Goal: Transaction & Acquisition: Subscribe to service/newsletter

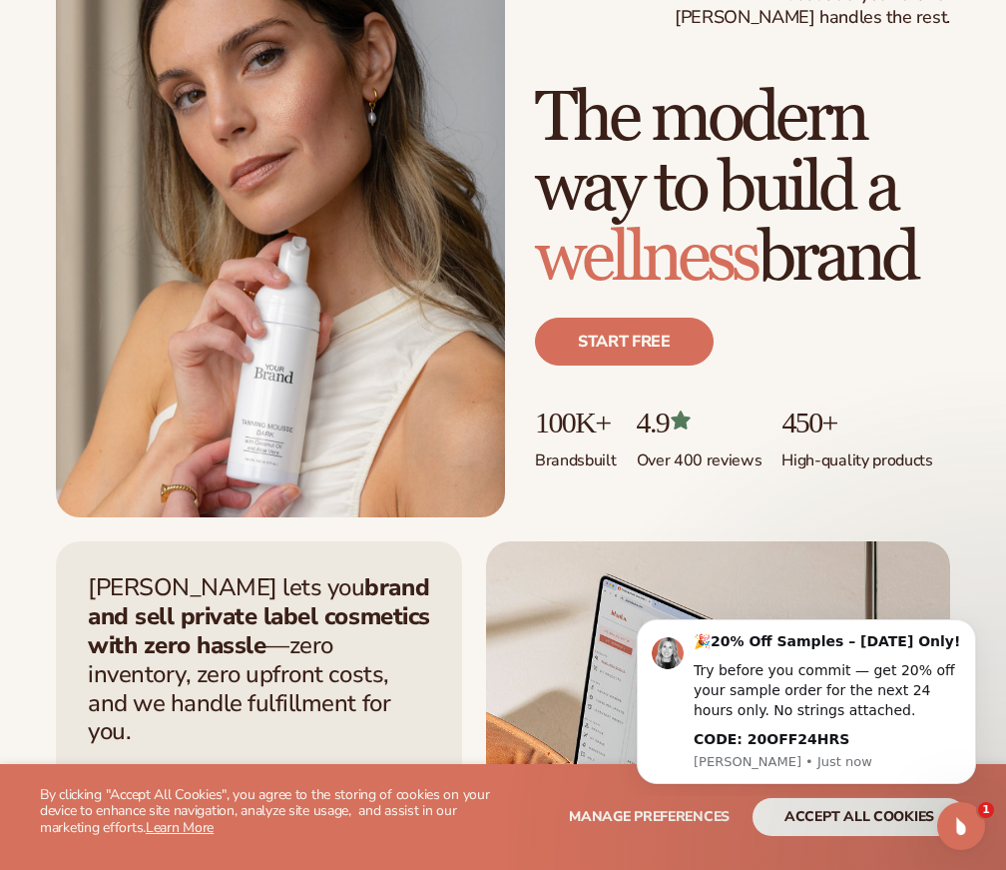
scroll to position [201, 0]
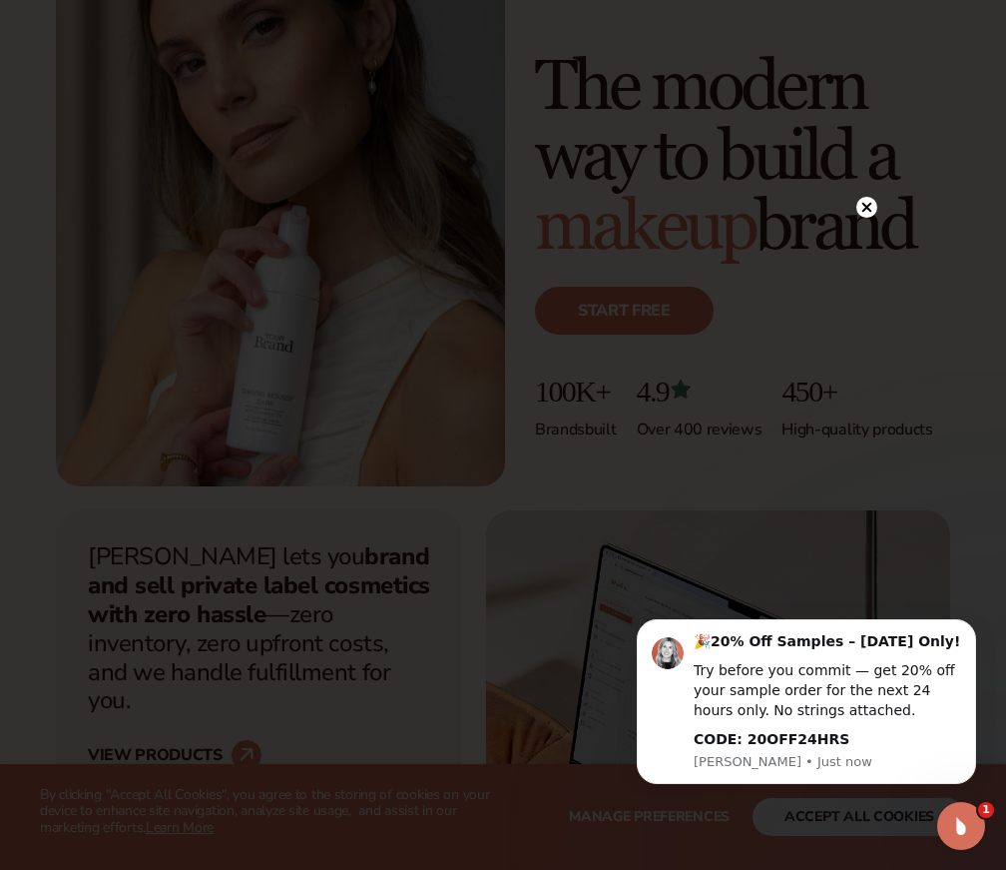
click at [871, 211] on icon at bounding box center [868, 208] width 10 height 10
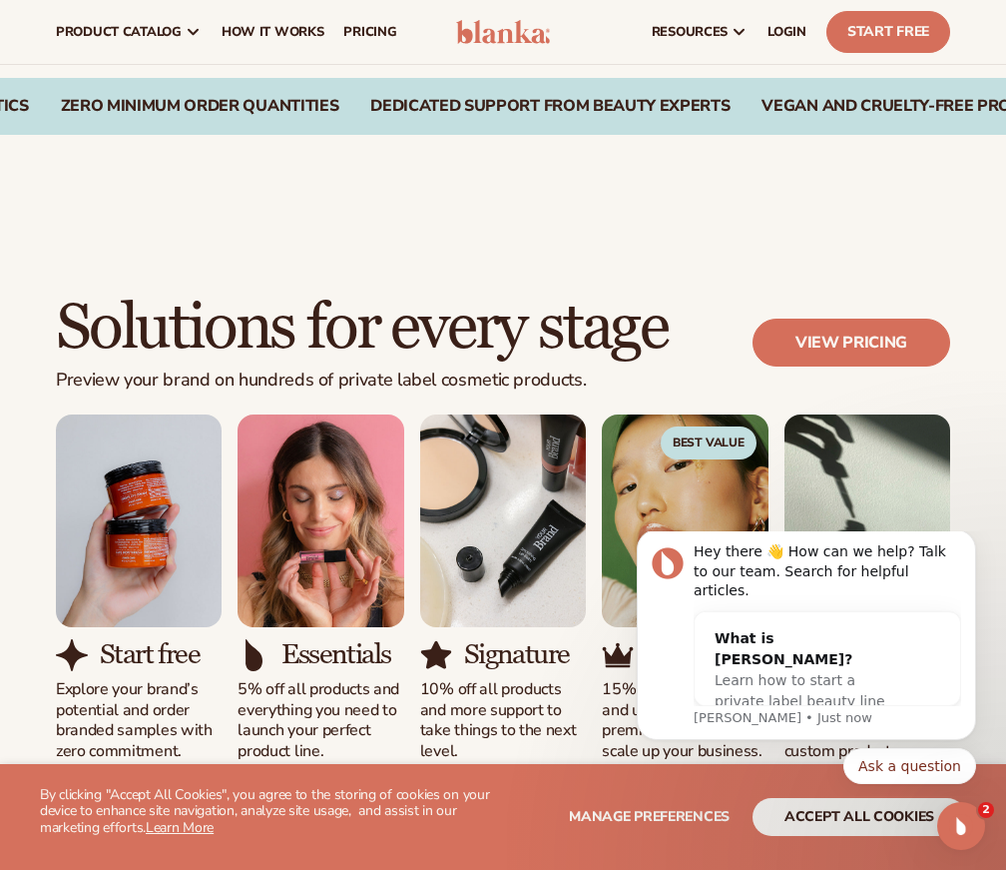
scroll to position [1499, 0]
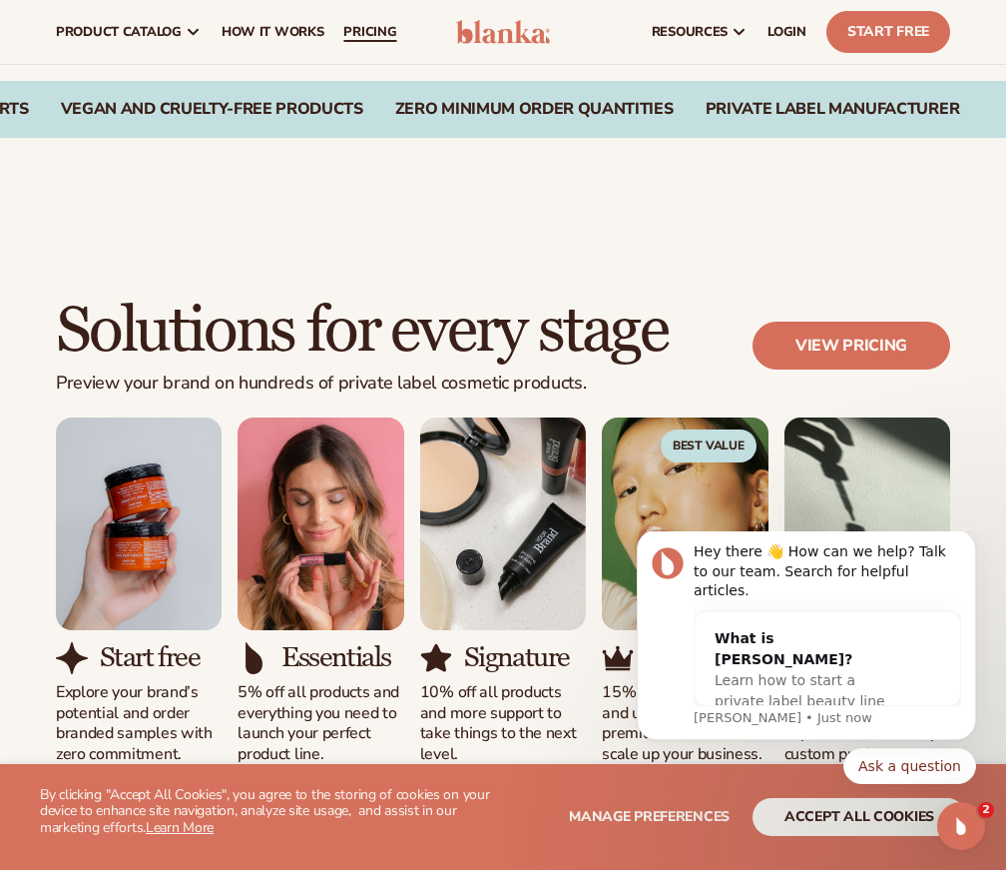
click at [355, 39] on span "pricing" at bounding box center [369, 32] width 53 height 16
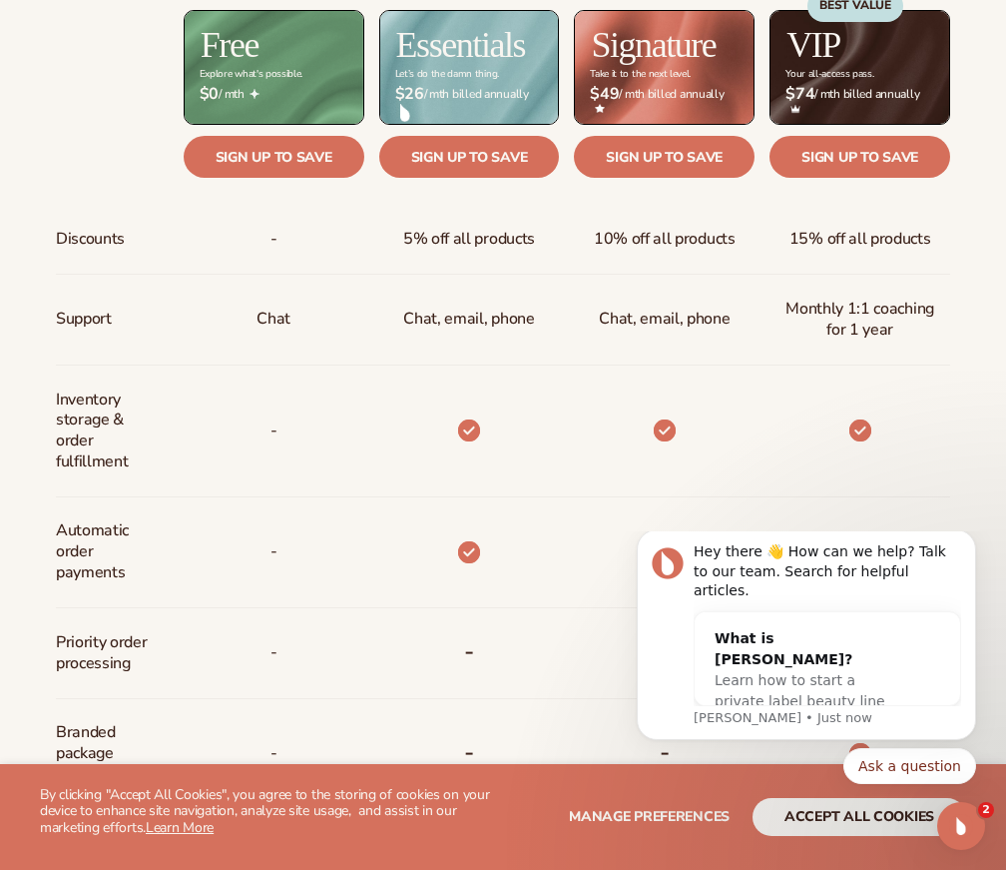
scroll to position [959, 0]
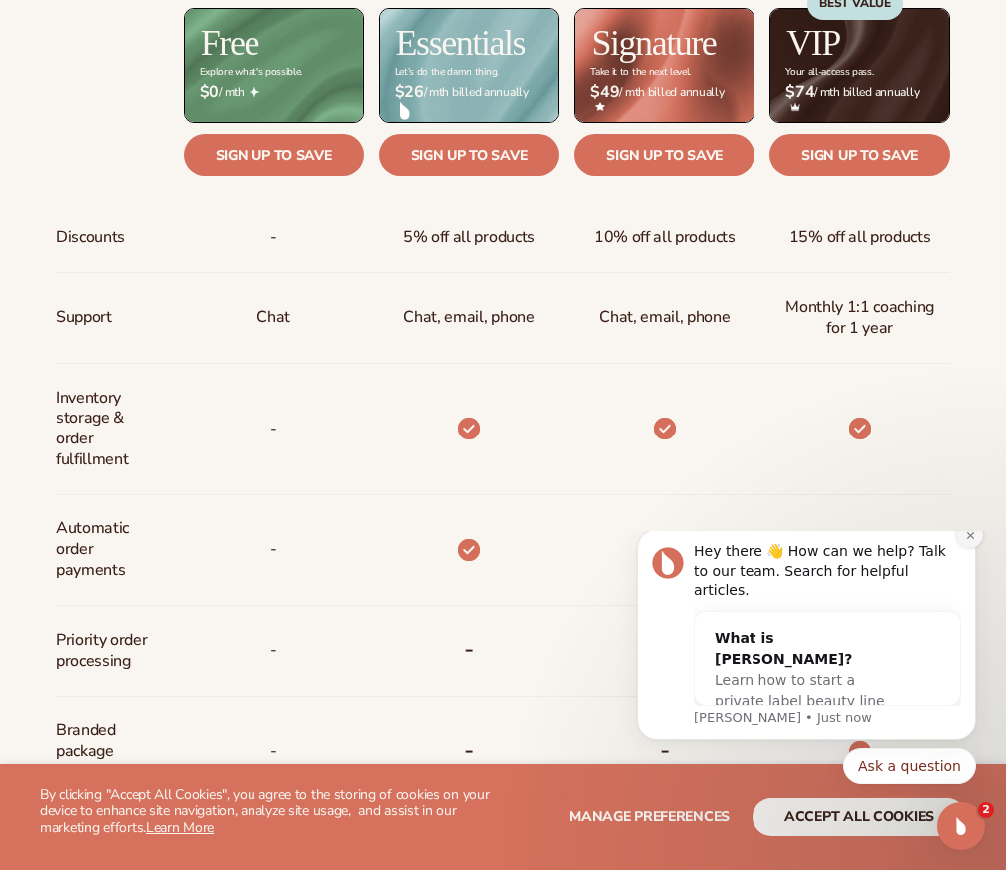
click at [965, 541] on icon "Dismiss notification" at bounding box center [970, 535] width 11 height 11
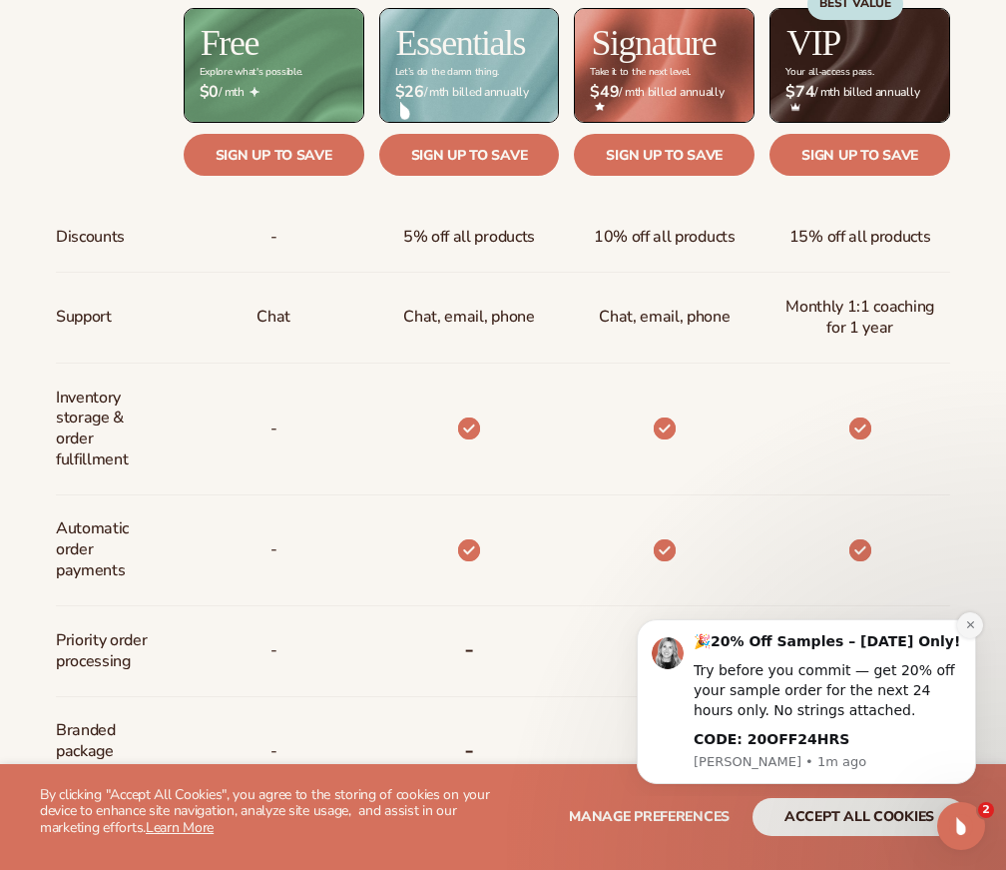
click at [967, 629] on icon "Dismiss notification" at bounding box center [970, 624] width 11 height 11
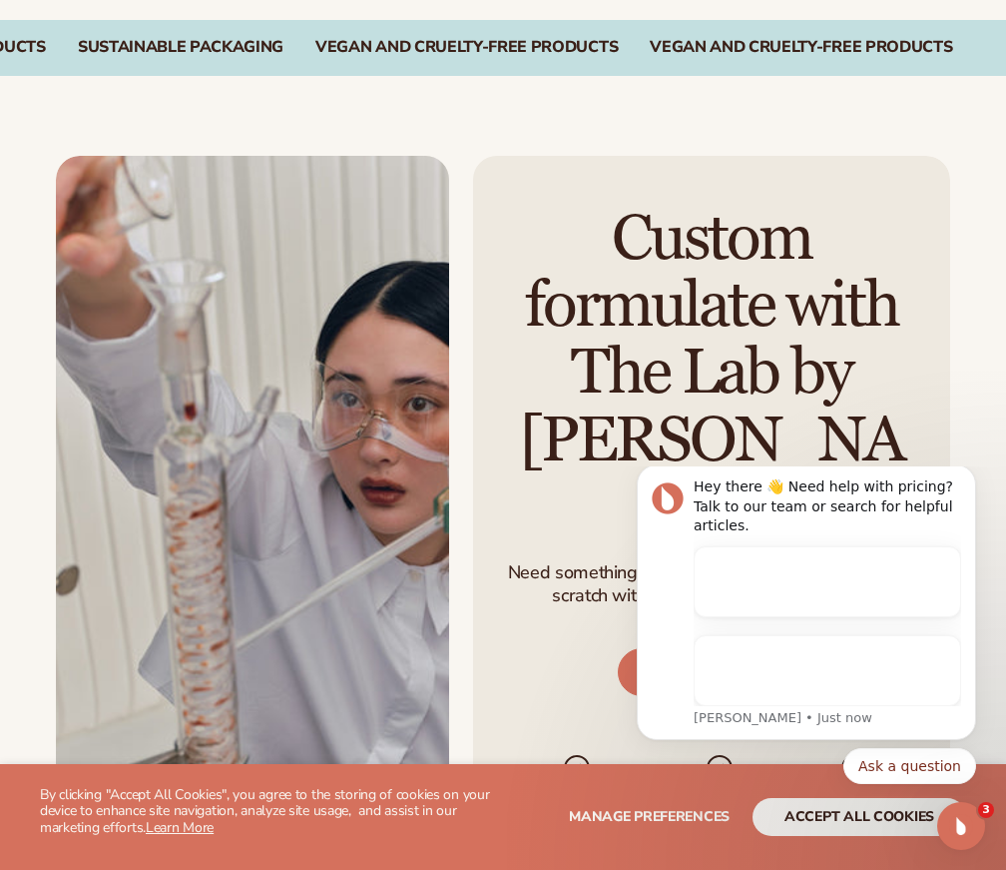
scroll to position [2218, 0]
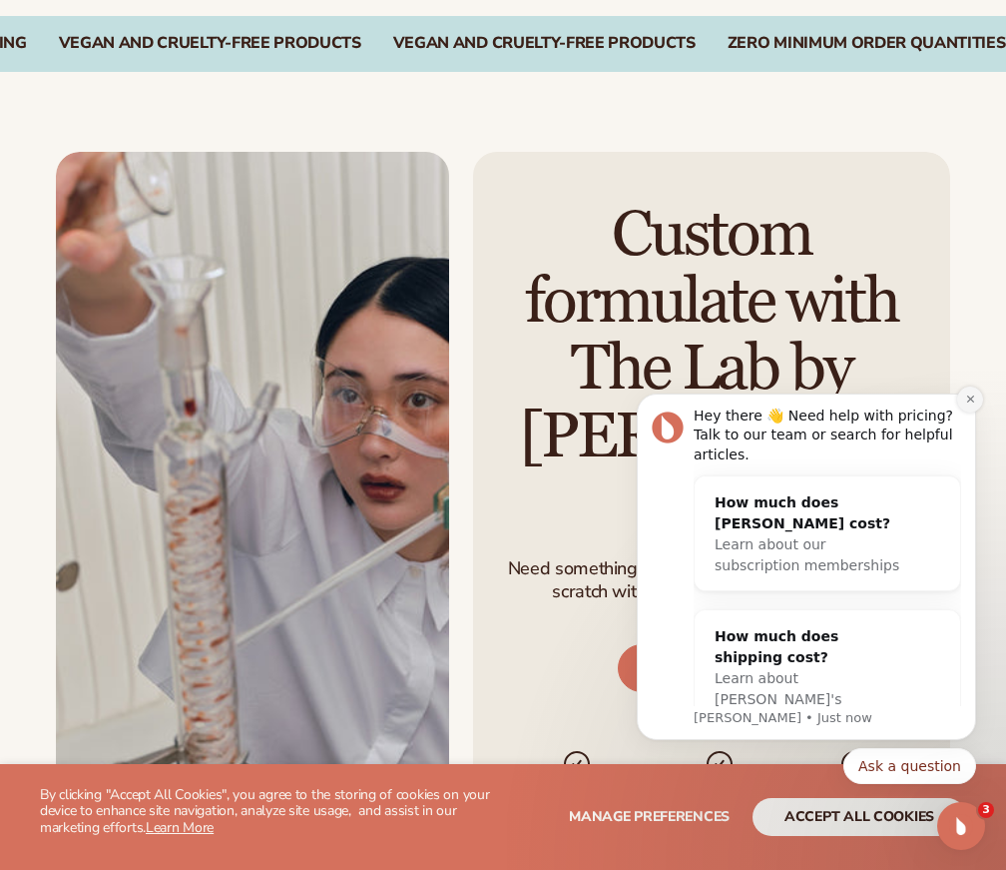
click at [969, 398] on icon "Dismiss notification" at bounding box center [970, 398] width 11 height 11
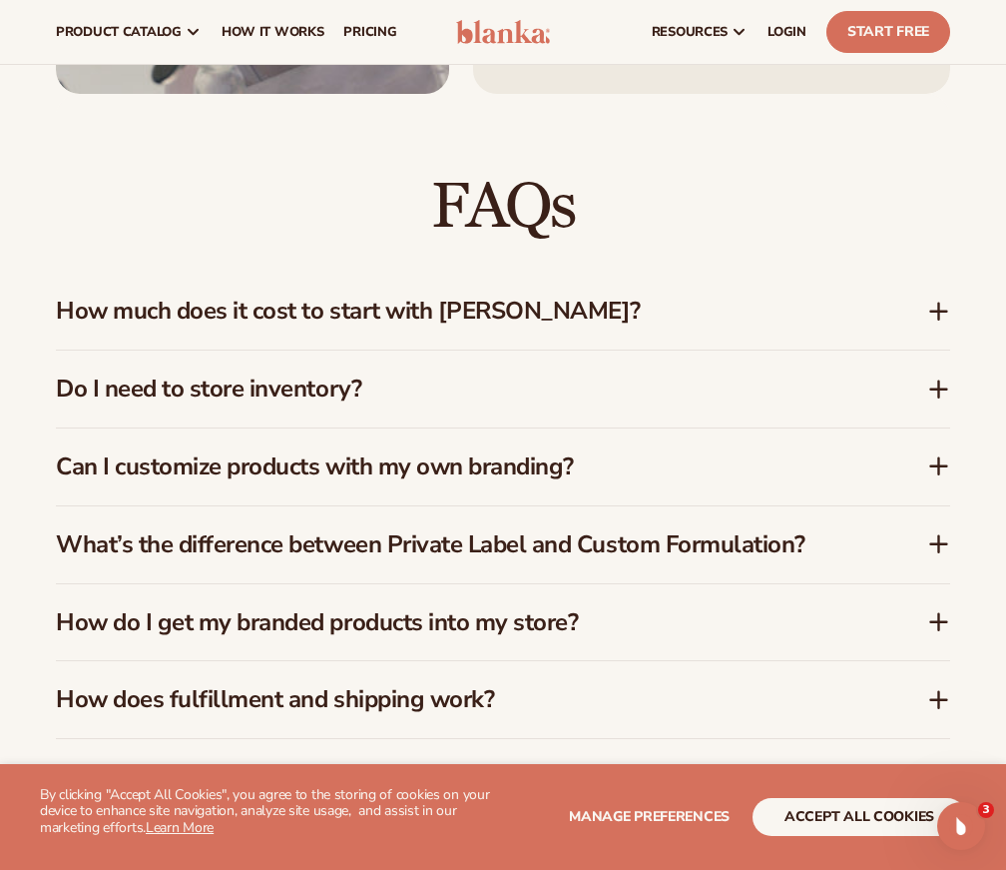
scroll to position [3002, 0]
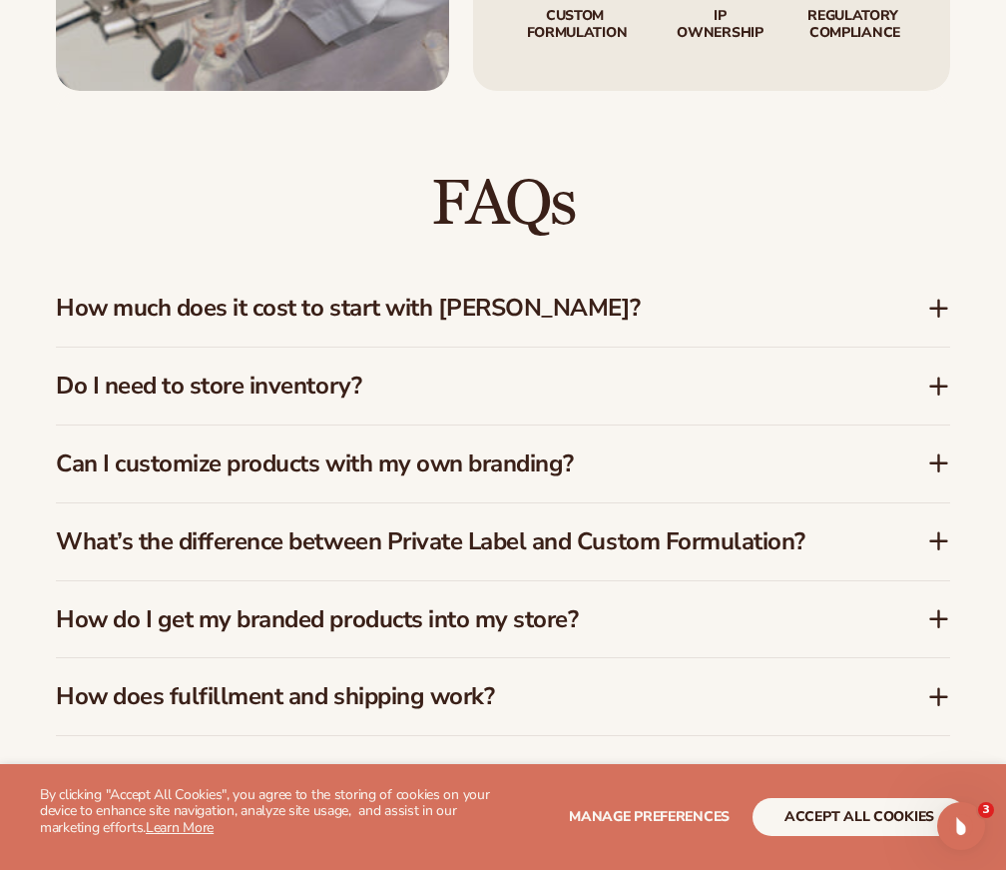
click at [941, 308] on icon at bounding box center [938, 308] width 16 height 0
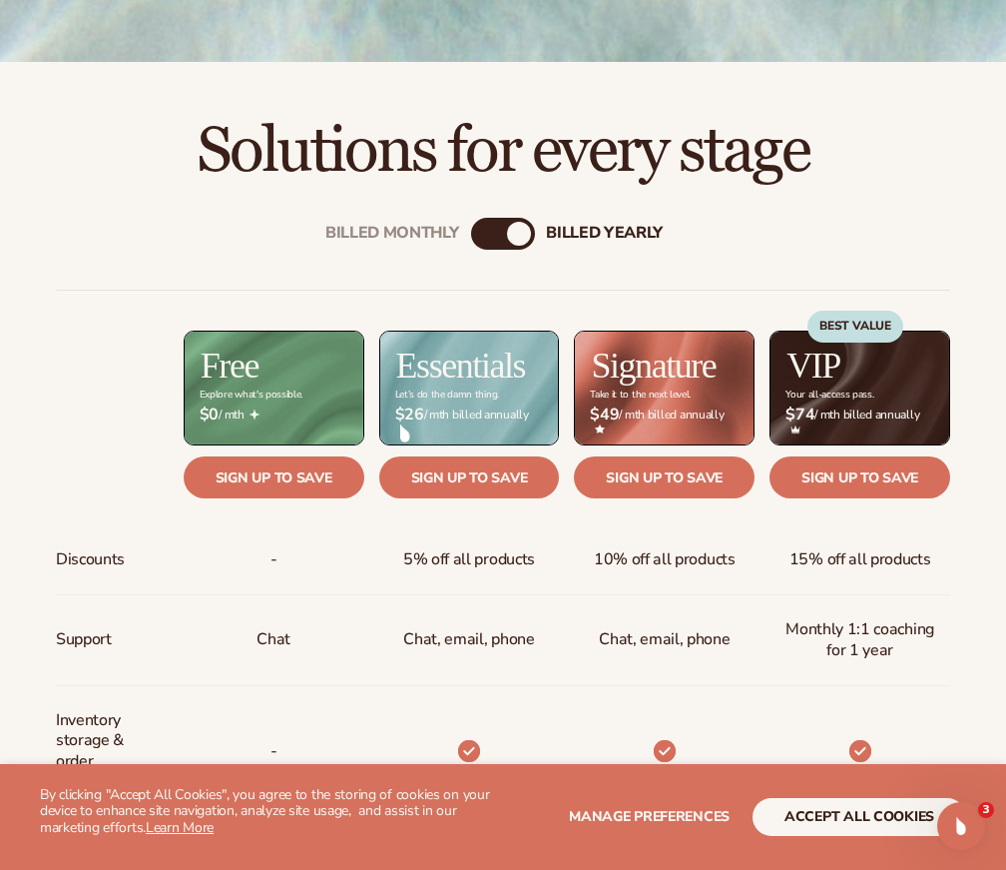
scroll to position [639, 0]
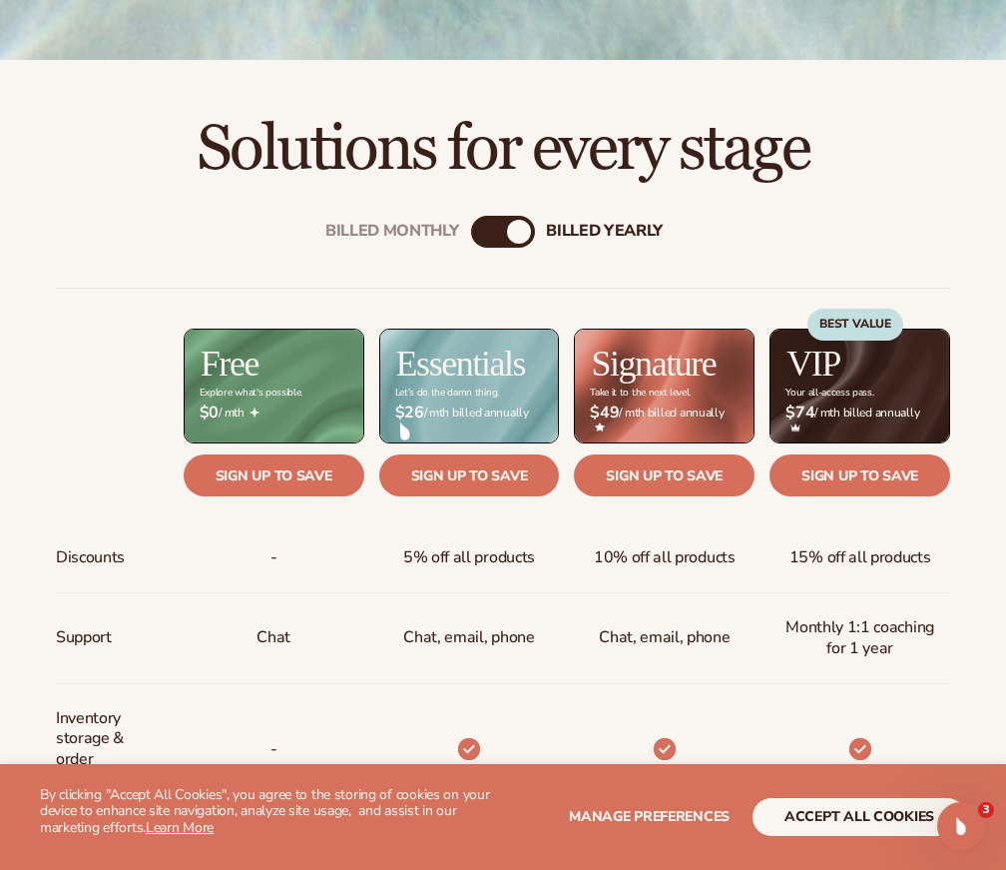
click at [489, 220] on div "Billed Monthly" at bounding box center [483, 232] width 24 height 24
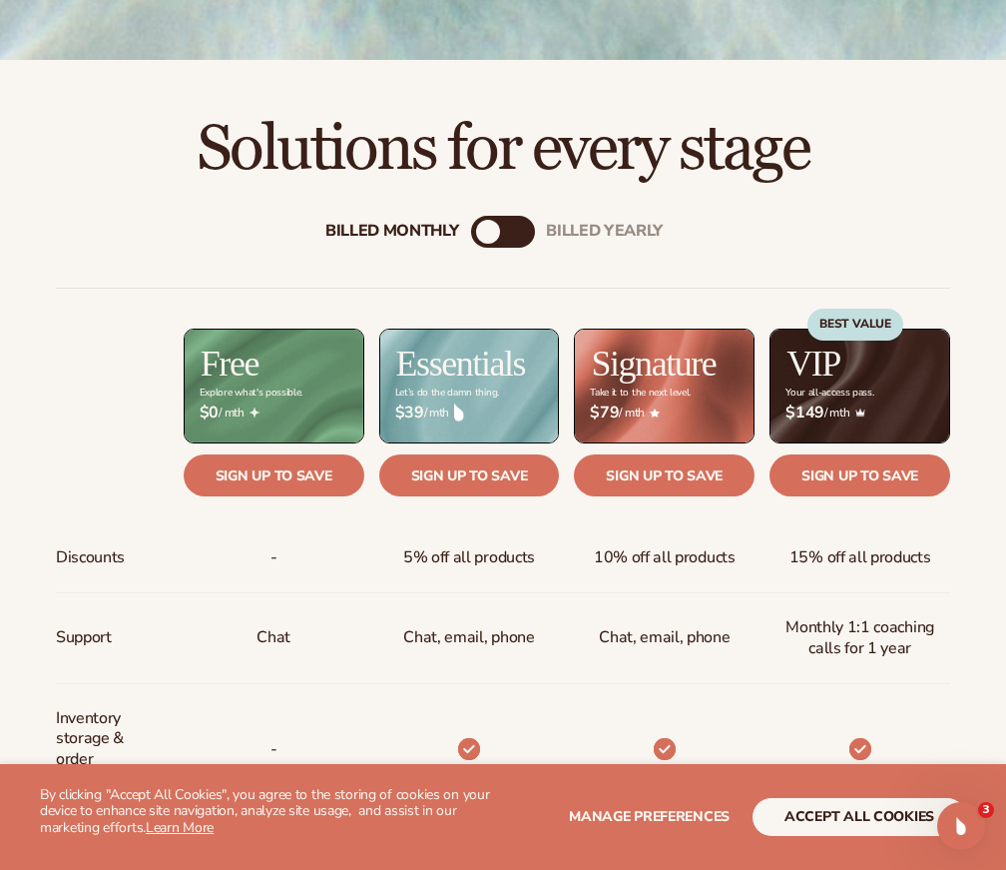
click at [515, 220] on div "billed Yearly" at bounding box center [523, 232] width 24 height 24
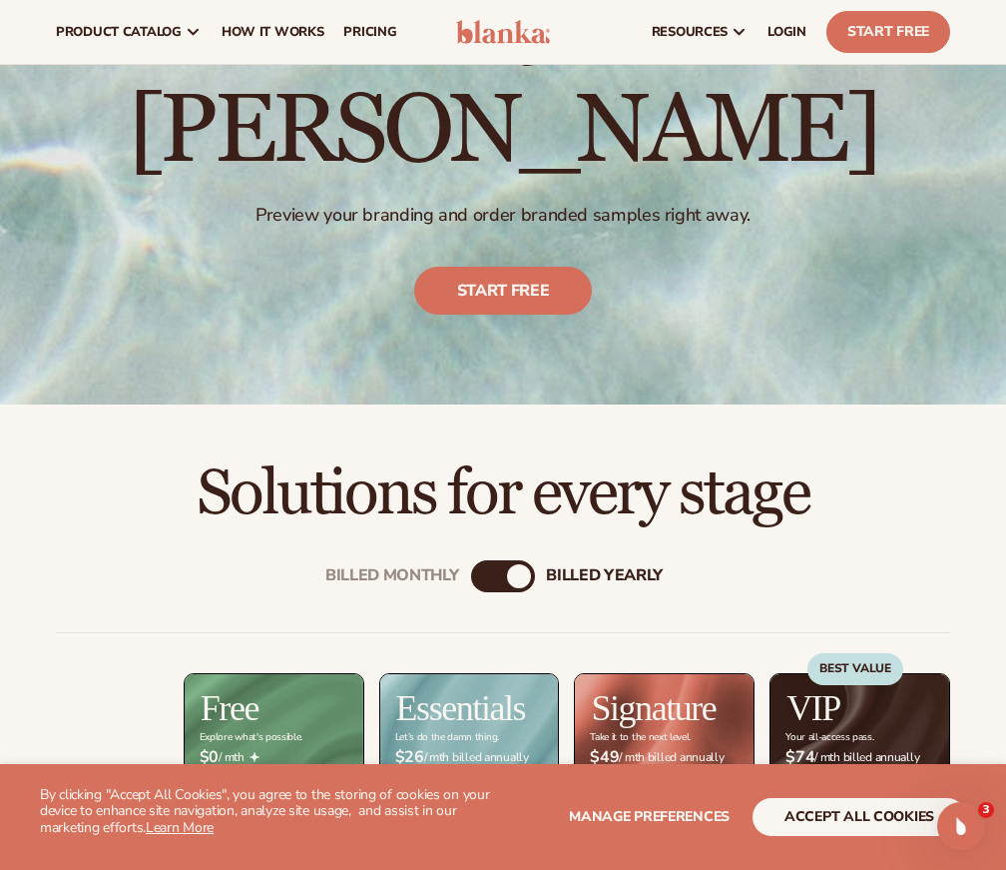
scroll to position [0, 0]
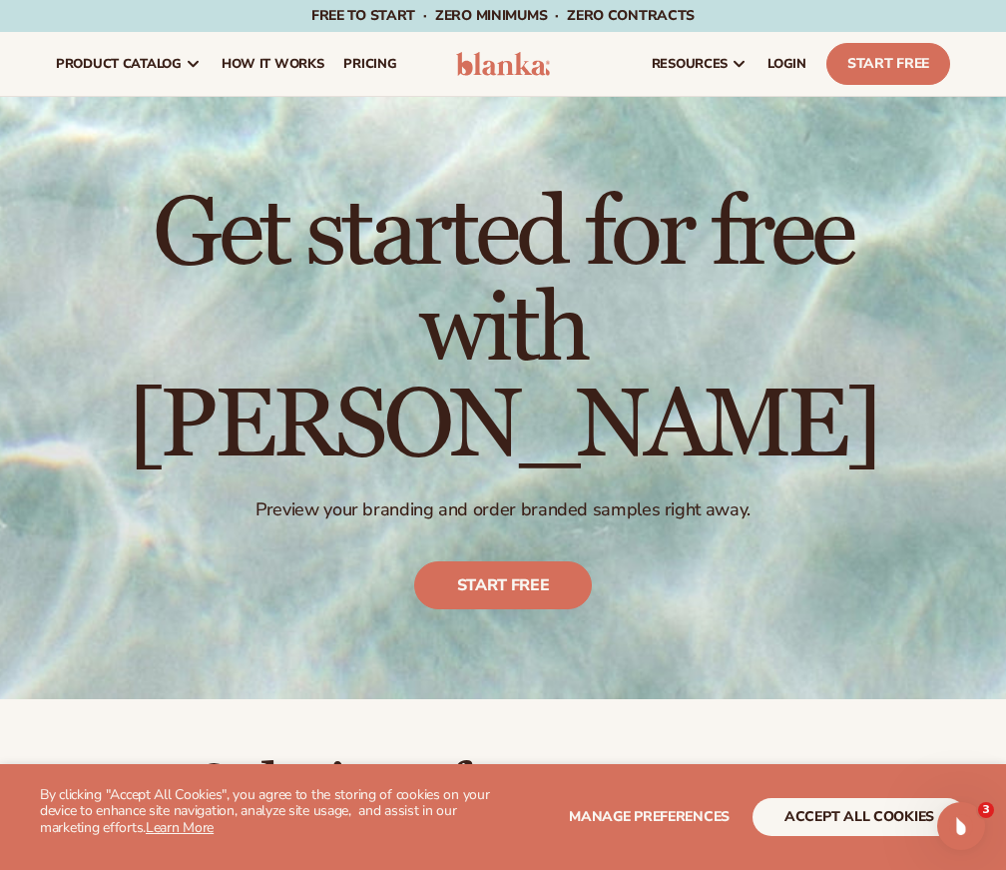
click at [450, 514] on div "Get started for free with Blanka Preview your branding and order branded sample…" at bounding box center [503, 398] width 906 height 502
click at [471, 561] on link "Start free" at bounding box center [503, 585] width 179 height 48
